Goal: Find specific page/section: Find specific page/section

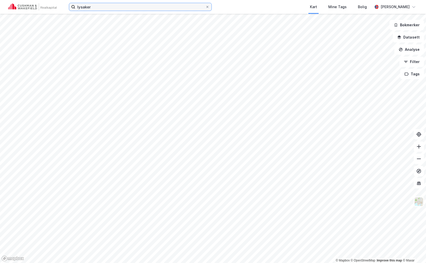
drag, startPoint x: 82, startPoint y: 4, endPoint x: 31, endPoint y: 1, distance: 50.6
click at [33, 1] on div "lysaker Kart Mine Tags Bolig [PERSON_NAME]" at bounding box center [213, 7] width 426 height 14
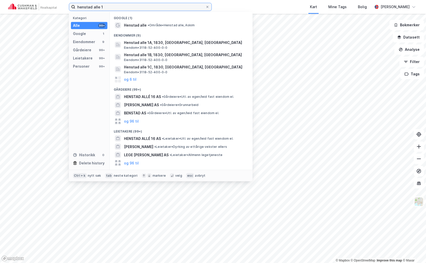
type input "henstad alle 1"
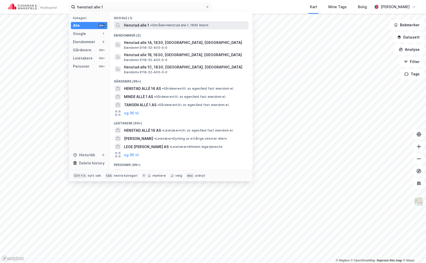
click at [158, 25] on span "• Område • Henstad alle 1, 1830 Askim" at bounding box center [179, 25] width 58 height 4
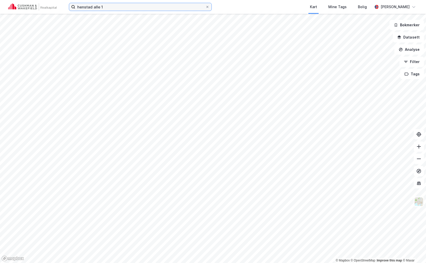
click at [140, 6] on input "henstad alle 1" at bounding box center [140, 7] width 130 height 8
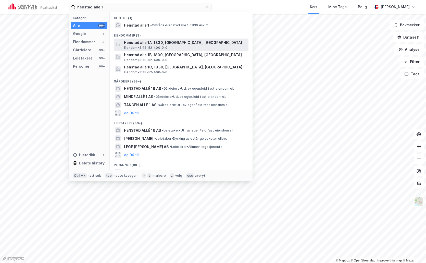
click at [143, 44] on span "Henstad alle 1A, 1830, [GEOGRAPHIC_DATA], [GEOGRAPHIC_DATA]" at bounding box center [185, 43] width 123 height 6
